Goal: Information Seeking & Learning: Learn about a topic

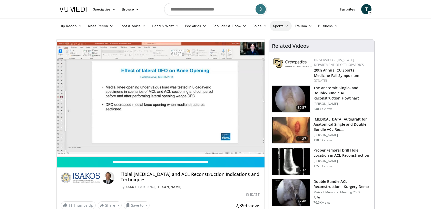
click at [286, 26] on icon at bounding box center [287, 26] width 4 height 4
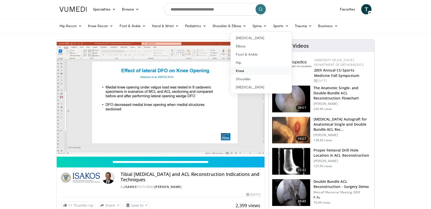
click at [244, 71] on link "Knee" at bounding box center [261, 71] width 61 height 8
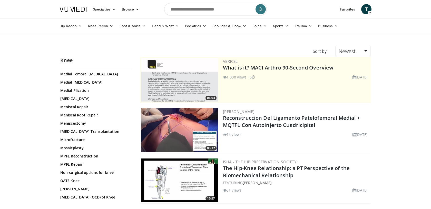
scroll to position [348, 0]
click at [80, 155] on link "MPFL Reconstruction" at bounding box center [94, 155] width 69 height 5
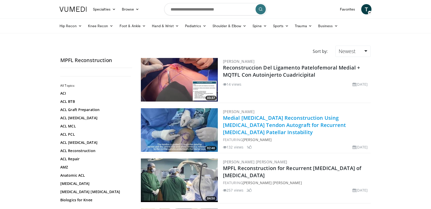
click at [242, 133] on link "Medial [MEDICAL_DATA] Reconstruction Using [MEDICAL_DATA] Tendon Autograft for …" at bounding box center [284, 124] width 123 height 21
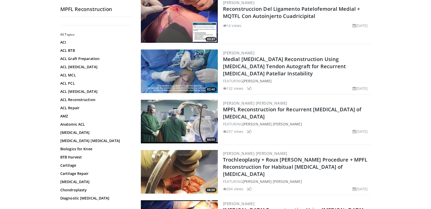
scroll to position [59, 0]
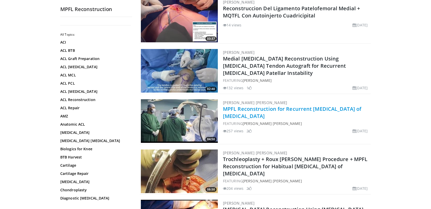
click at [296, 111] on link "MPFL Reconstruction for Recurrent Dislocation of Patella" at bounding box center [292, 112] width 138 height 14
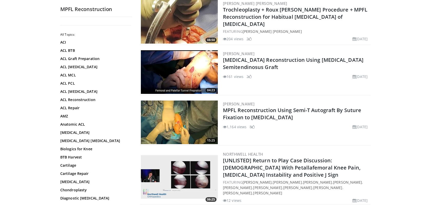
scroll to position [210, 0]
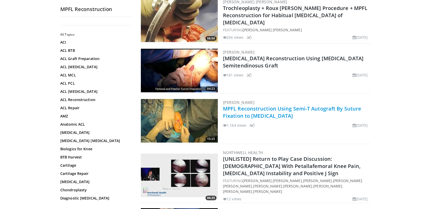
click at [284, 110] on link "MPFL Reconstruction Using Semi-T Autograft By Suture Fixation to Patella" at bounding box center [292, 112] width 138 height 14
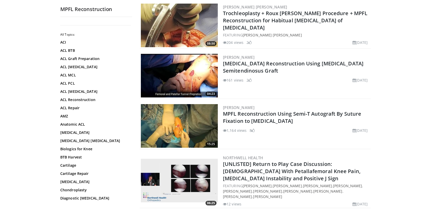
scroll to position [204, 0]
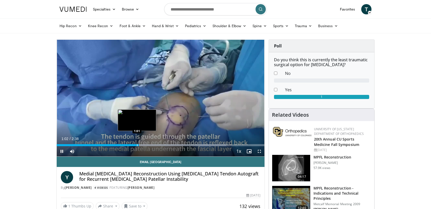
click at [137, 146] on div "Progress Bar" at bounding box center [137, 145] width 1 height 2
click at [133, 146] on div "Progress Bar" at bounding box center [133, 145] width 1 height 2
click at [62, 152] on span "Video Player" at bounding box center [62, 151] width 10 height 10
click at [259, 152] on span "Video Player" at bounding box center [259, 151] width 10 height 10
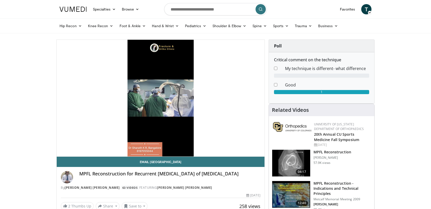
click at [181, 145] on div "10 seconds Tap to unmute" at bounding box center [161, 98] width 208 height 117
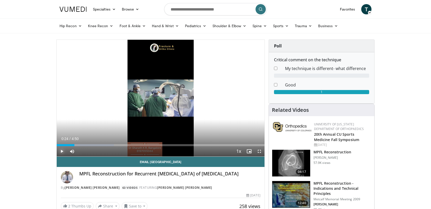
click at [62, 151] on span "Video Player" at bounding box center [62, 151] width 10 height 10
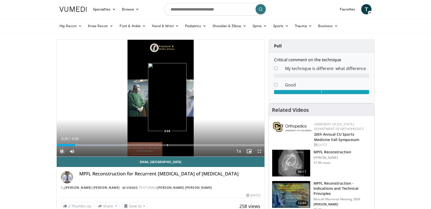
click at [167, 145] on div "Progress Bar" at bounding box center [167, 145] width 1 height 2
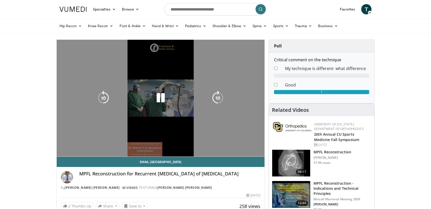
click at [63, 151] on video-js "**********" at bounding box center [161, 98] width 208 height 117
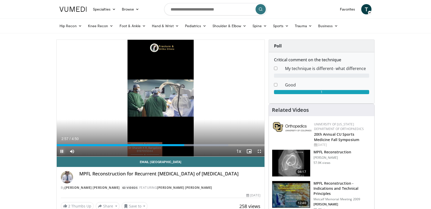
click at [63, 151] on span "Video Player" at bounding box center [62, 151] width 10 height 10
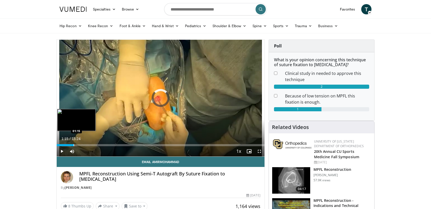
click at [74, 145] on div "Progress Bar" at bounding box center [74, 145] width 1 height 2
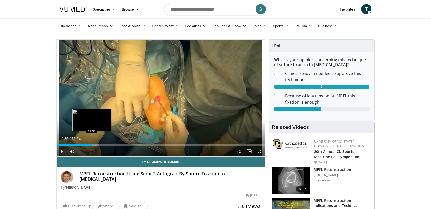
click at [92, 145] on div "Progress Bar" at bounding box center [92, 145] width 1 height 2
click at [99, 146] on div "Current Time 2:37 / Duration 15:24 Pause Skip Backward Skip Forward Mute 0% Loa…" at bounding box center [161, 151] width 208 height 10
click at [98, 145] on div "Progress Bar" at bounding box center [98, 145] width 1 height 2
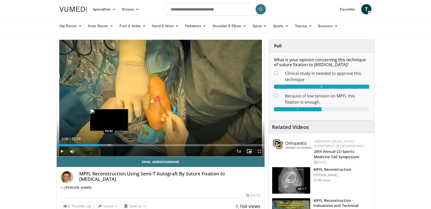
click at [109, 145] on div "Progress Bar" at bounding box center [109, 145] width 1 height 2
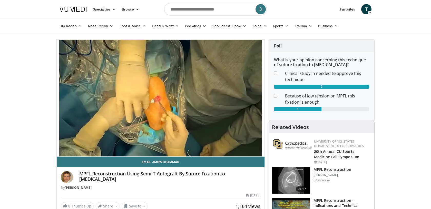
click at [118, 144] on video-js "**********" at bounding box center [161, 98] width 208 height 117
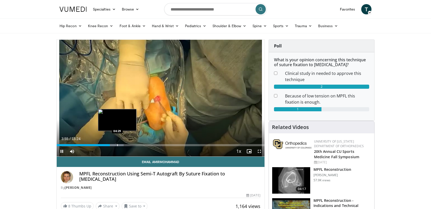
click at [117, 145] on div "Progress Bar" at bounding box center [117, 145] width 1 height 2
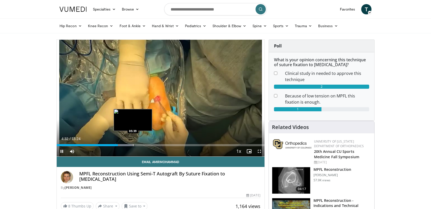
click at [133, 145] on div "Progress Bar" at bounding box center [133, 145] width 1 height 2
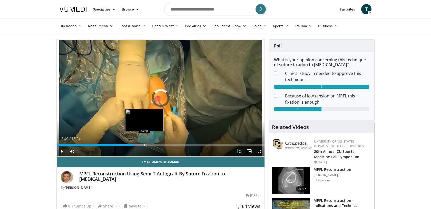
click at [144, 144] on div "Progress Bar" at bounding box center [144, 145] width 1 height 2
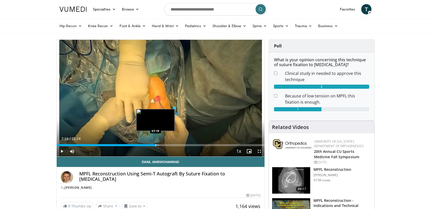
click at [155, 145] on div "Progress Bar" at bounding box center [155, 145] width 1 height 2
click at [163, 145] on div "Progress Bar" at bounding box center [163, 145] width 1 height 2
click at [162, 145] on div "Progress Bar" at bounding box center [162, 145] width 1 height 2
click at [157, 145] on div "Progress Bar" at bounding box center [157, 145] width 1 height 2
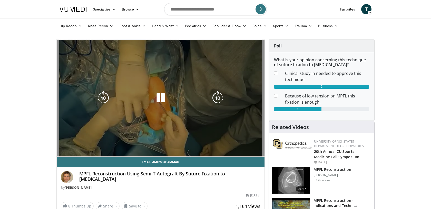
click at [152, 145] on video-js "**********" at bounding box center [161, 98] width 208 height 117
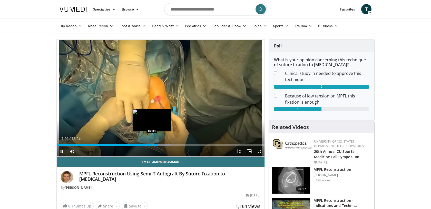
click at [152, 145] on div "Progress Bar" at bounding box center [152, 145] width 1 height 2
click at [150, 145] on div "Progress Bar" at bounding box center [150, 145] width 1 height 2
click at [145, 145] on div "Progress Bar" at bounding box center [145, 145] width 1 height 2
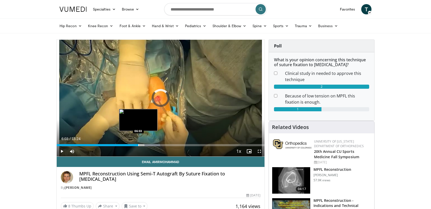
click at [138, 145] on div "Progress Bar" at bounding box center [138, 145] width 1 height 2
click at [135, 145] on div "Progress Bar" at bounding box center [135, 145] width 1 height 2
click at [133, 145] on div "Loaded : 45.05% 05:52 05:39" at bounding box center [161, 145] width 208 height 2
click at [130, 145] on div "Progress Bar" at bounding box center [130, 145] width 1 height 2
click at [127, 144] on div "Progress Bar" at bounding box center [127, 145] width 1 height 2
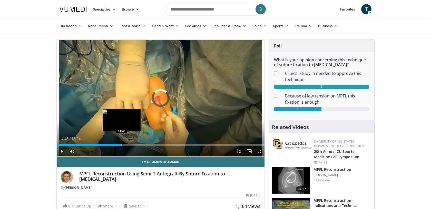
click at [122, 145] on div "Progress Bar" at bounding box center [122, 145] width 1 height 2
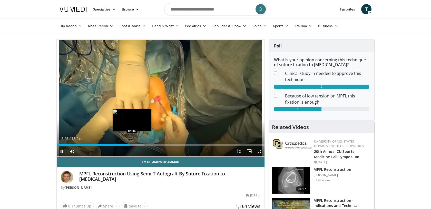
click at [132, 145] on div "Progress Bar" at bounding box center [132, 145] width 1 height 2
click at [62, 151] on span "Video Player" at bounding box center [62, 151] width 10 height 10
